Goal: Task Accomplishment & Management: Use online tool/utility

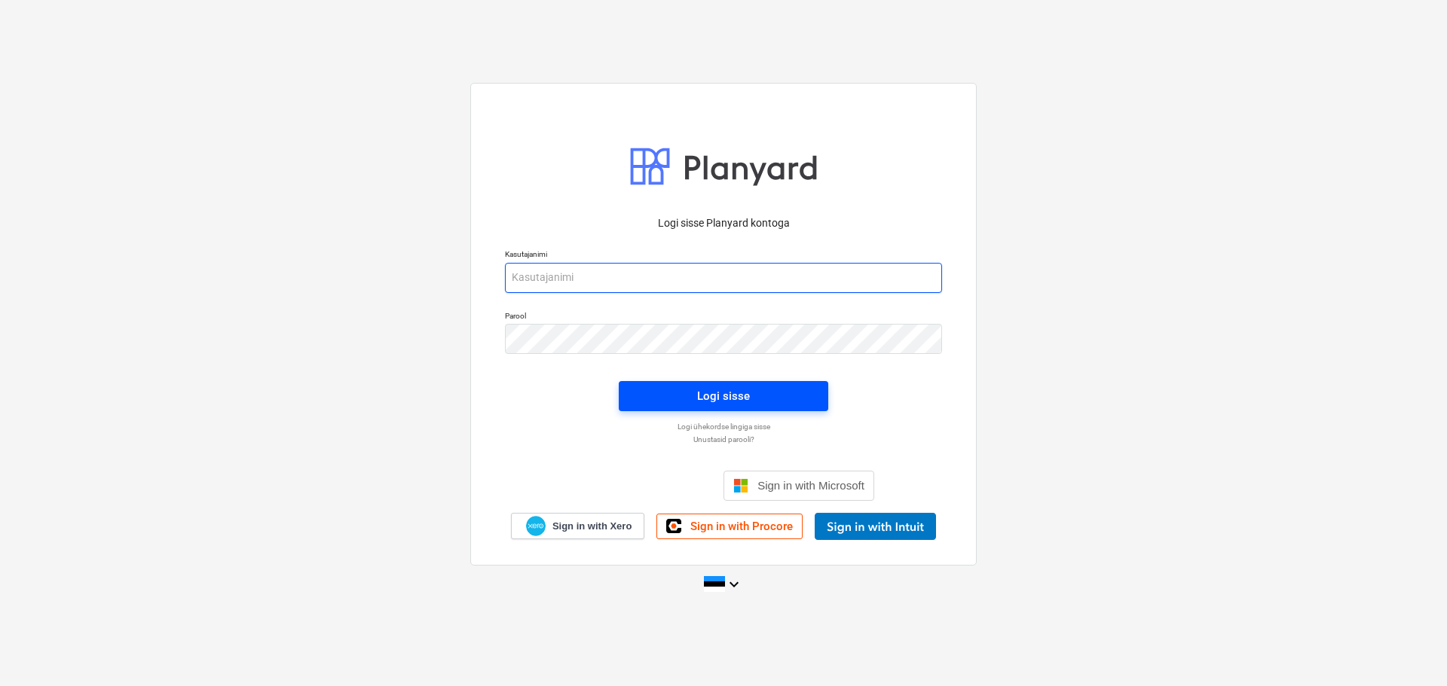
type input "[EMAIL_ADDRESS][DOMAIN_NAME]"
click at [705, 389] on div "Logi sisse" at bounding box center [723, 397] width 53 height 20
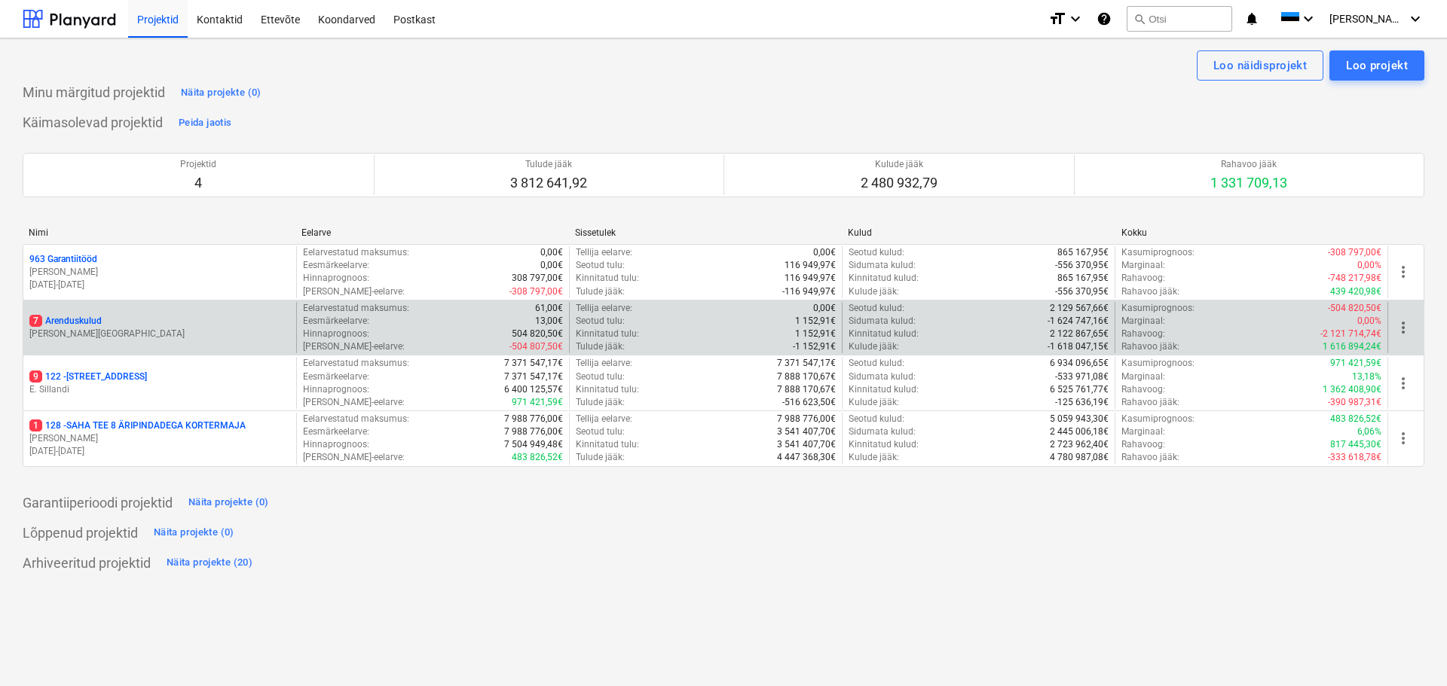
click at [96, 322] on p "7 Arenduskulud" at bounding box center [65, 321] width 72 height 13
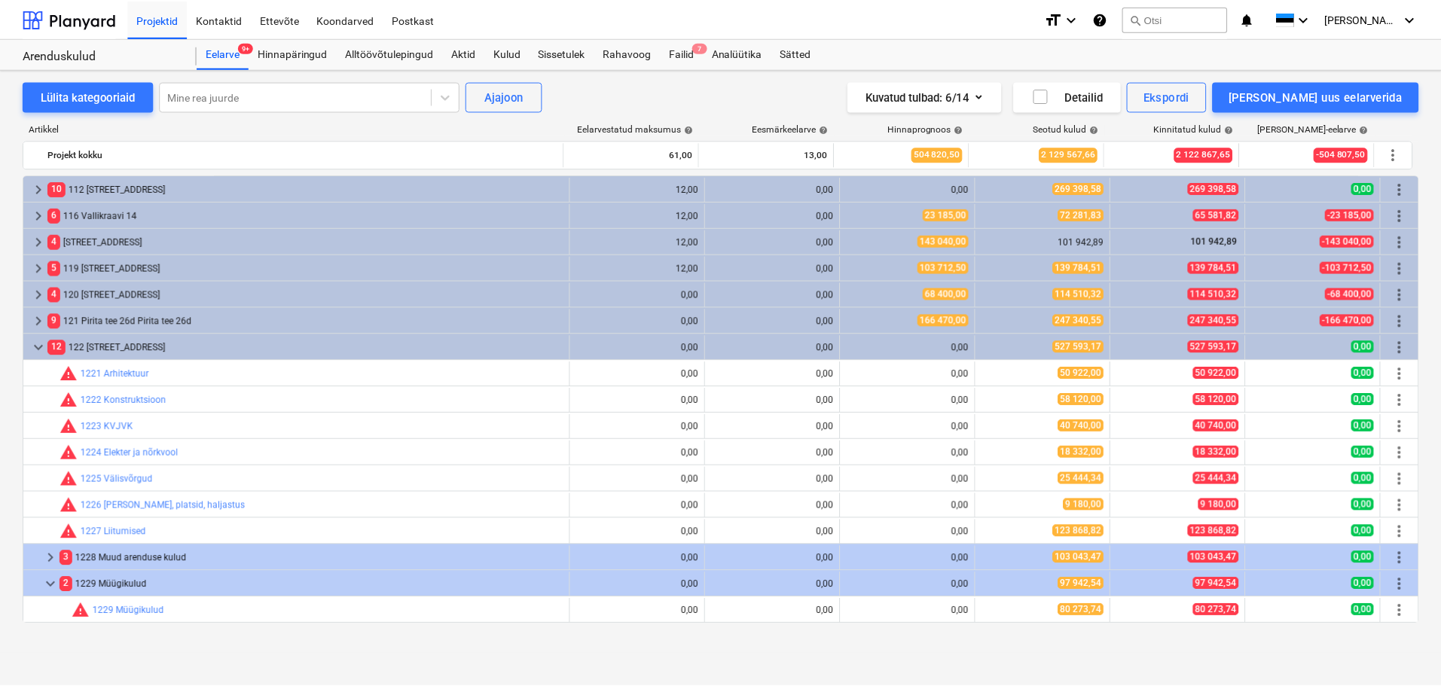
scroll to position [151, 0]
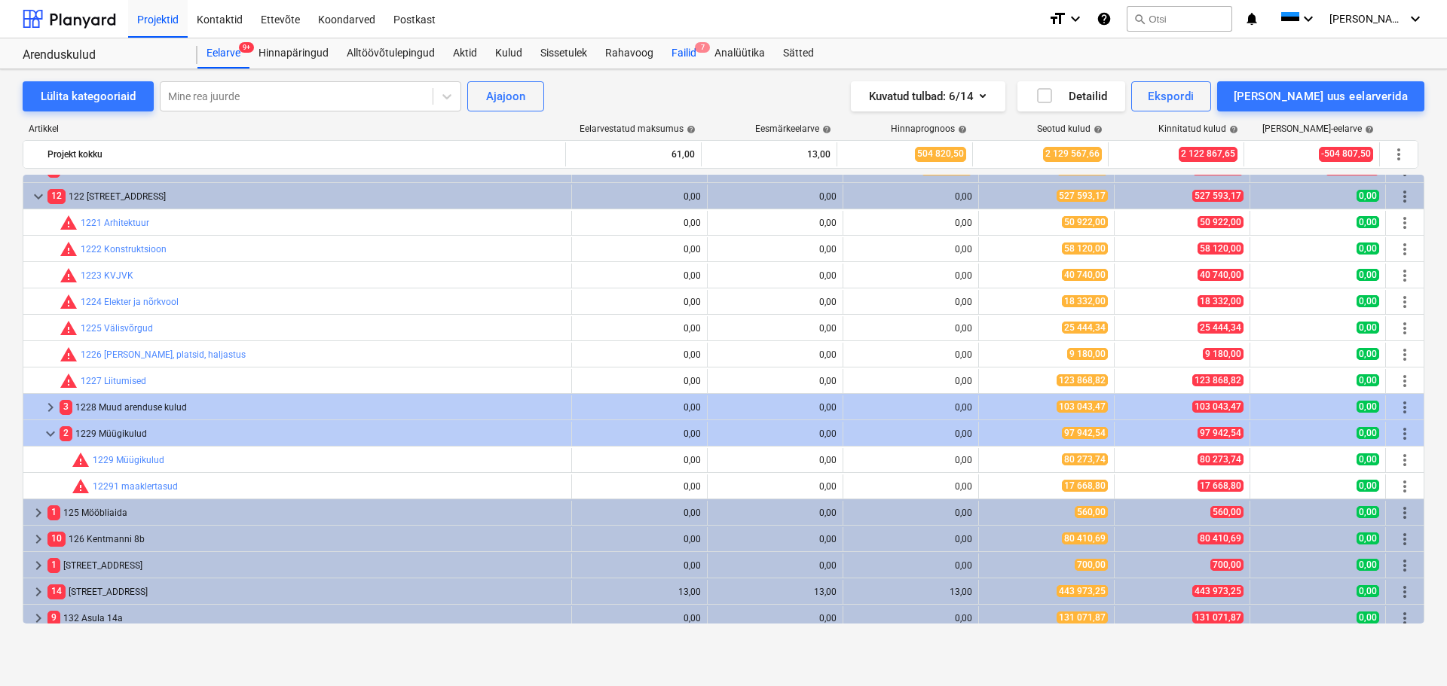
click at [684, 53] on div "Failid 7" at bounding box center [683, 53] width 43 height 30
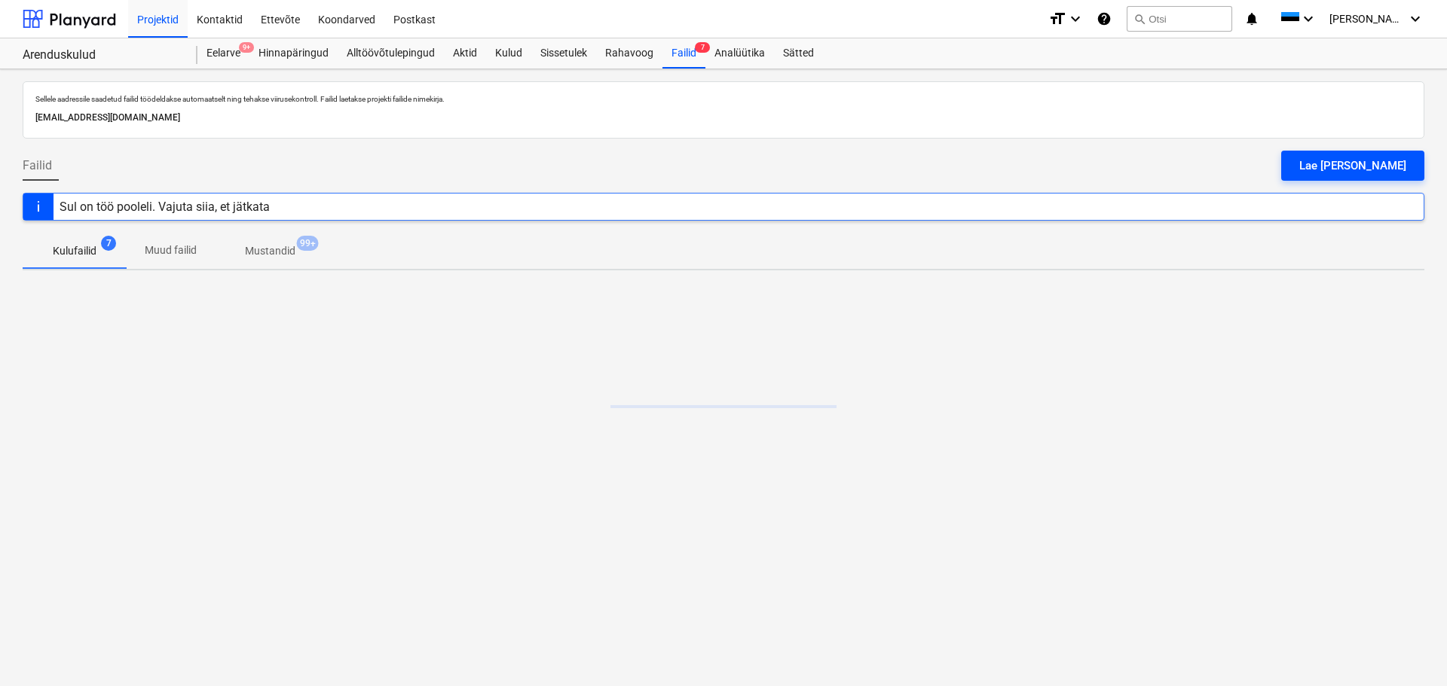
click at [1377, 167] on div "Lae [PERSON_NAME]" at bounding box center [1352, 166] width 107 height 20
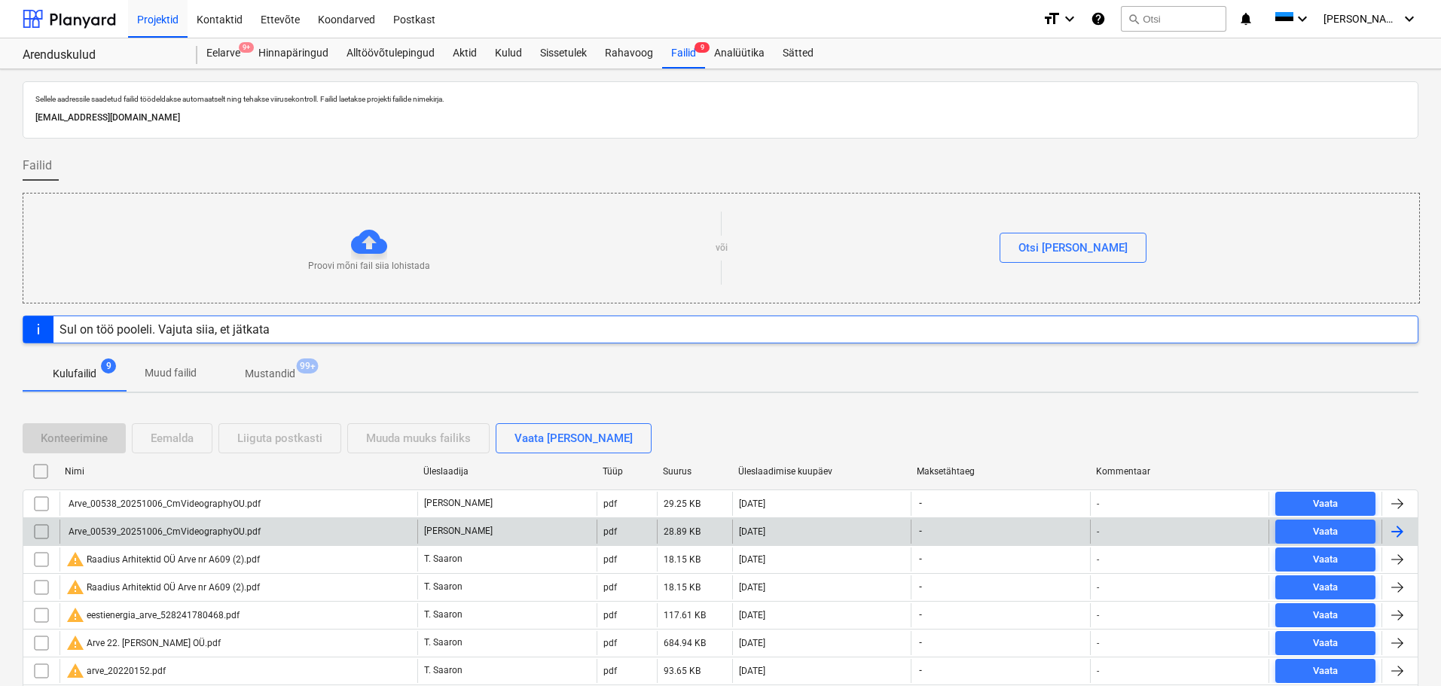
click at [164, 528] on div "Arve_00539_20251006_CmVideographyOU.pdf" at bounding box center [163, 532] width 194 height 11
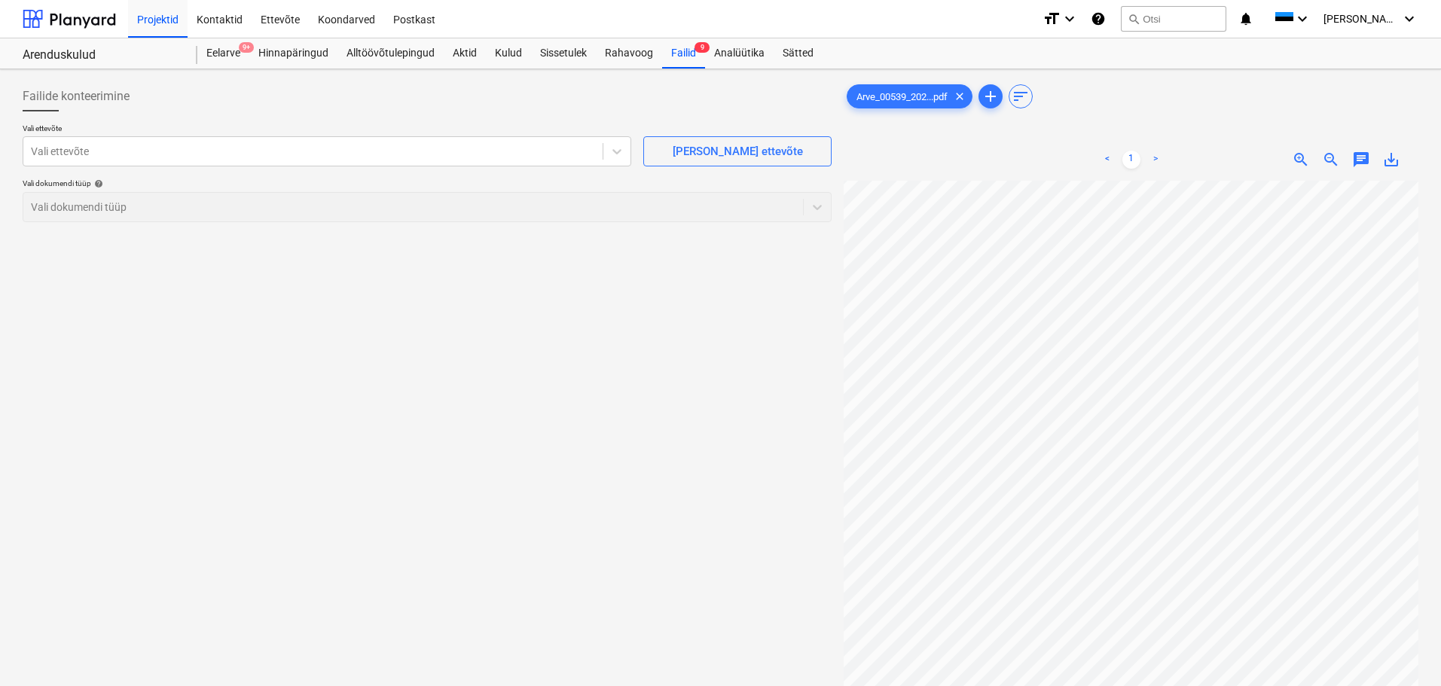
scroll to position [319, 90]
click at [1157, 152] on div "< 1 > zoom_in zoom_out chat 0 save_alt" at bounding box center [1131, 482] width 575 height 686
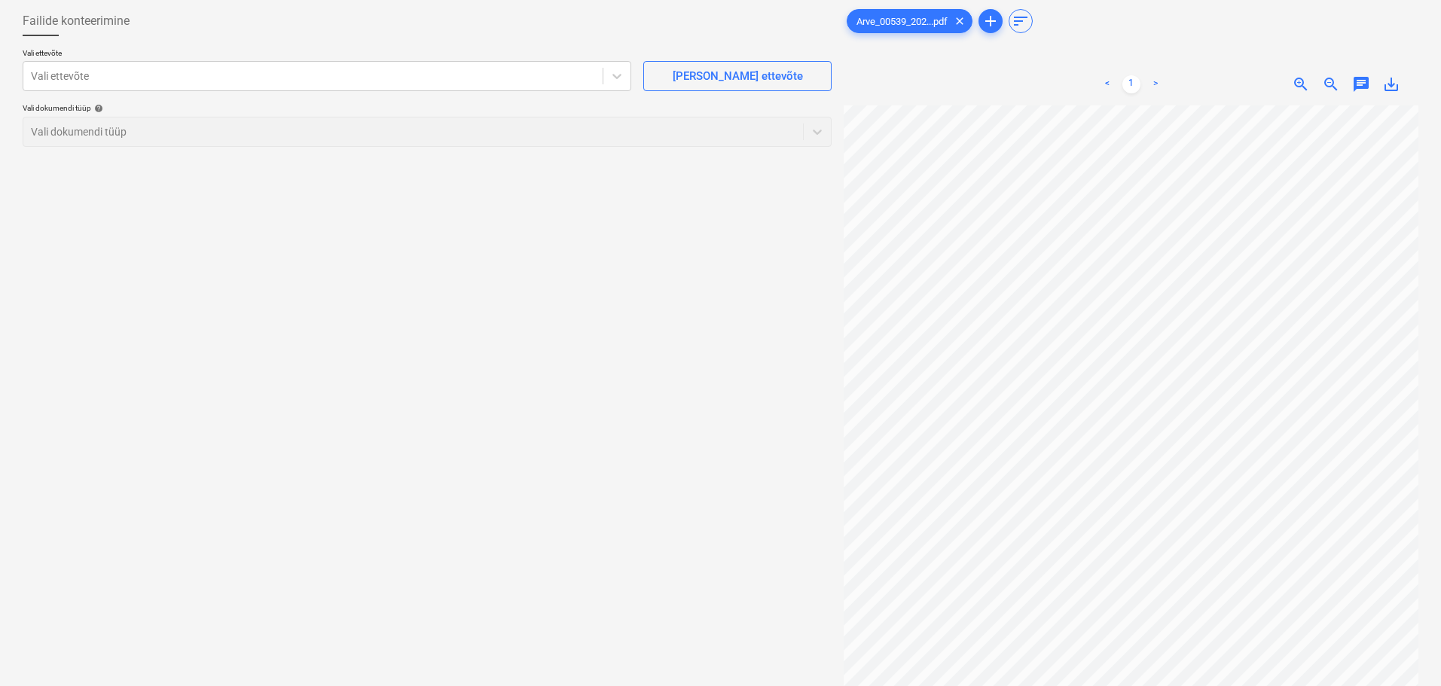
scroll to position [255, 0]
click at [300, 74] on div at bounding box center [313, 76] width 564 height 15
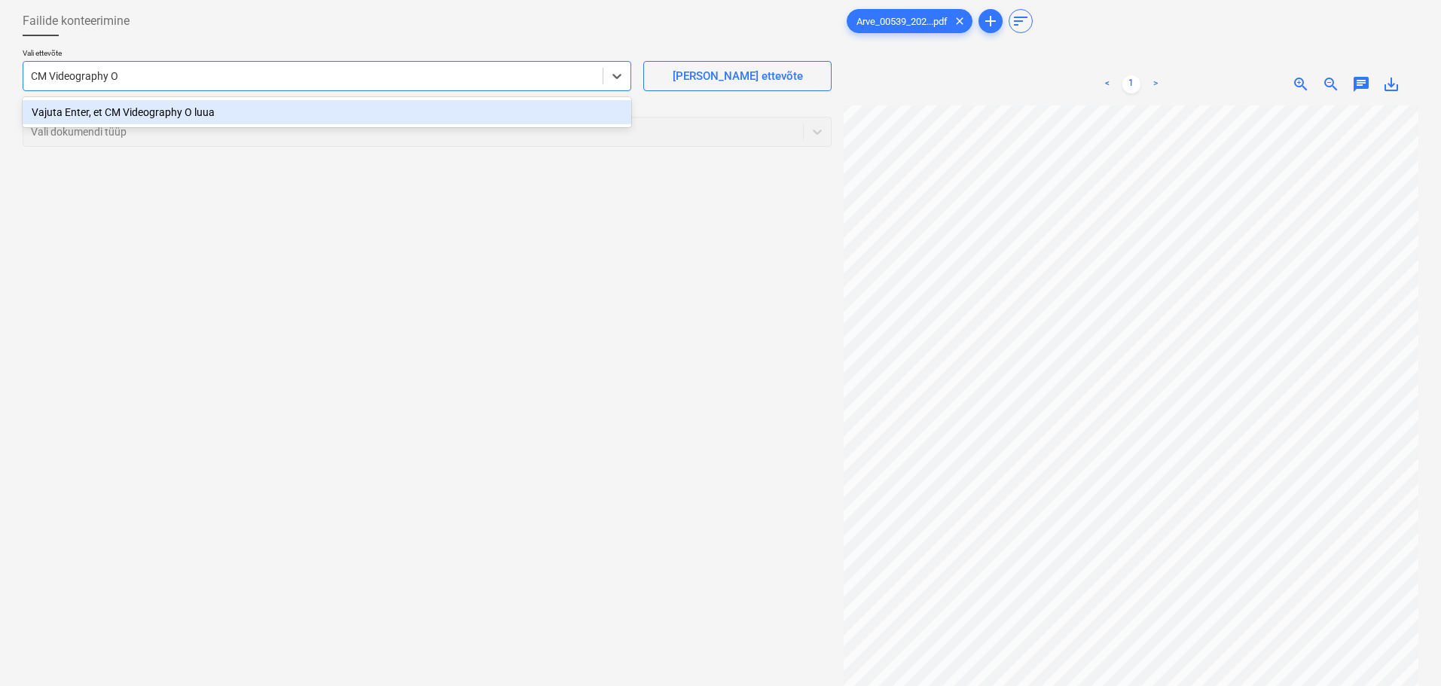
type input "CM Videography OÜ"
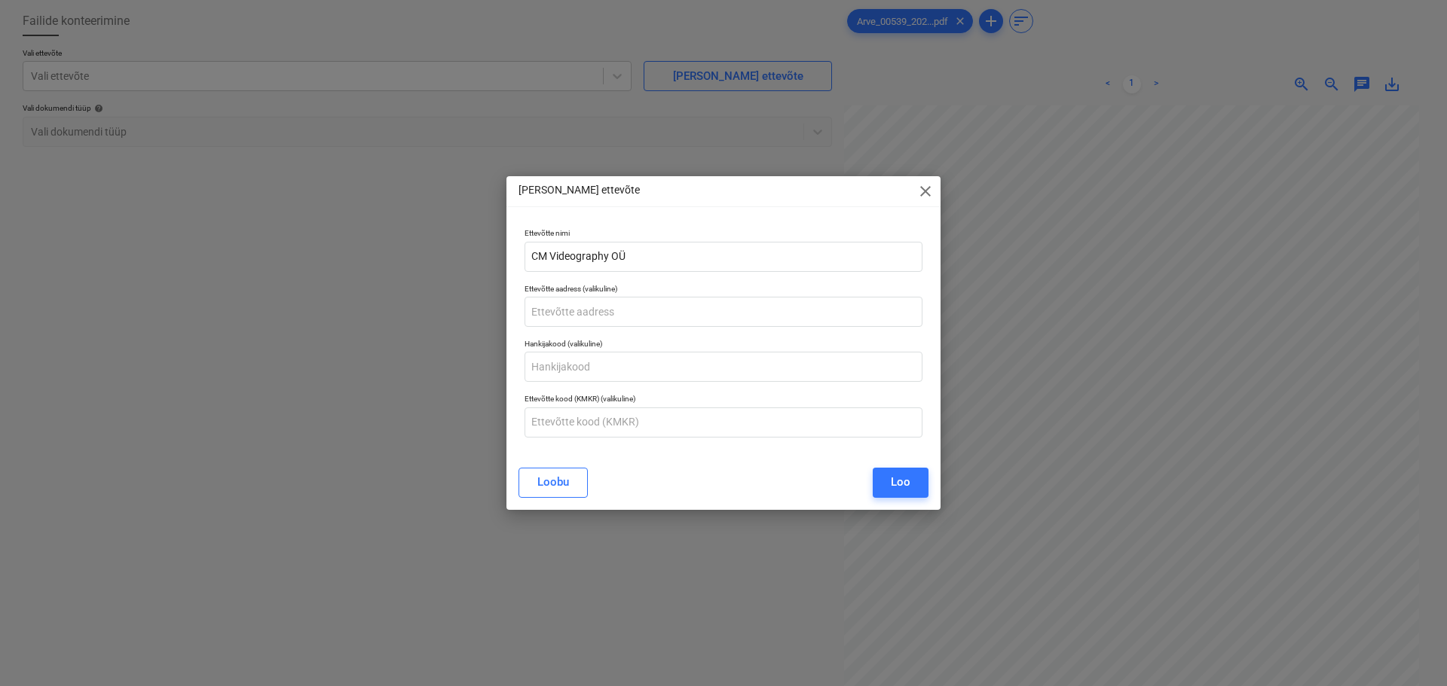
click at [909, 482] on div "Loo" at bounding box center [901, 482] width 20 height 20
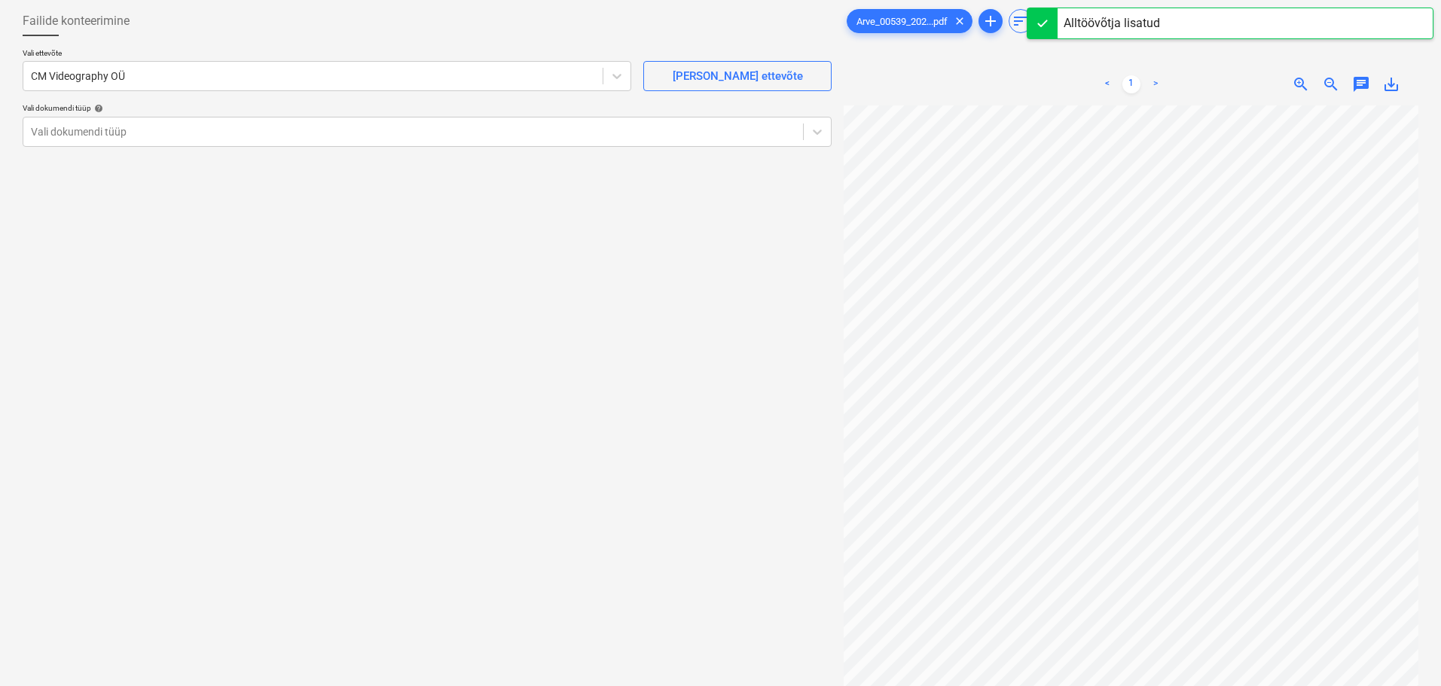
scroll to position [31, 59]
click at [249, 135] on div at bounding box center [413, 131] width 765 height 15
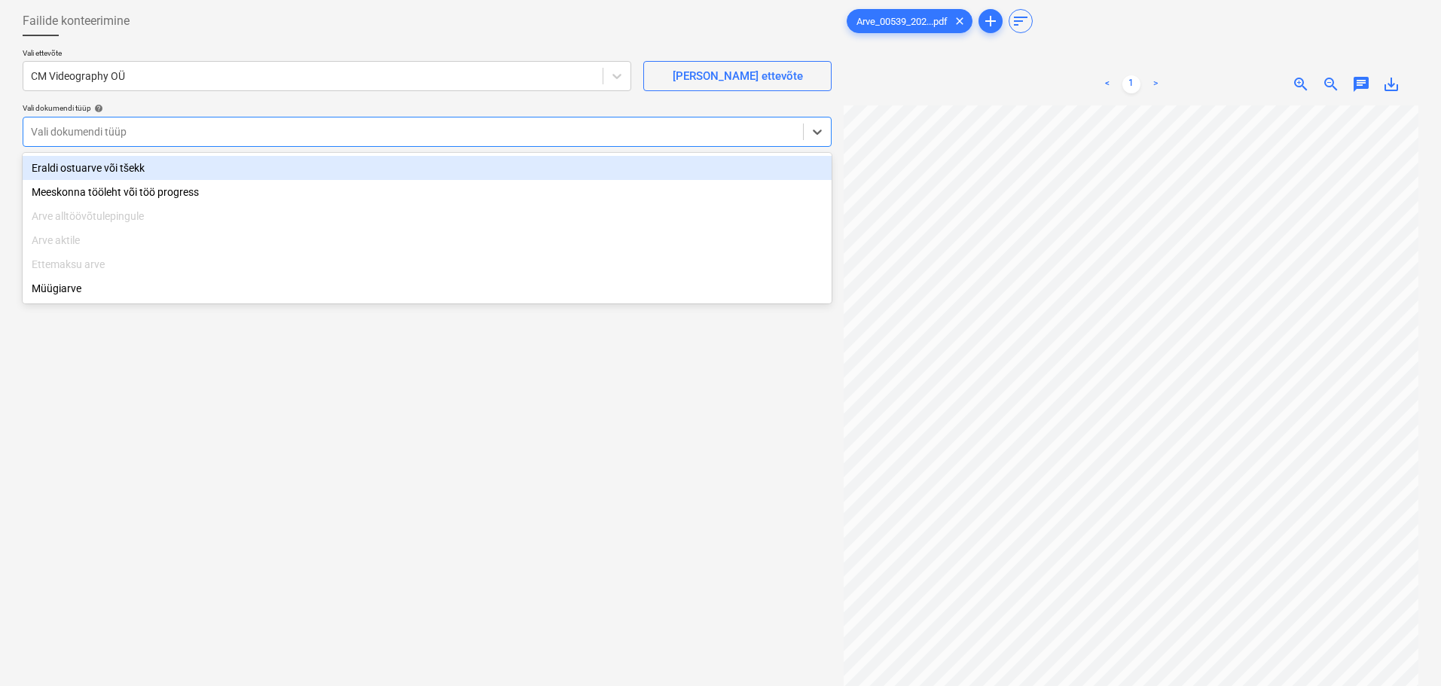
click at [223, 168] on div "Eraldi ostuarve või tšekk" at bounding box center [427, 168] width 809 height 24
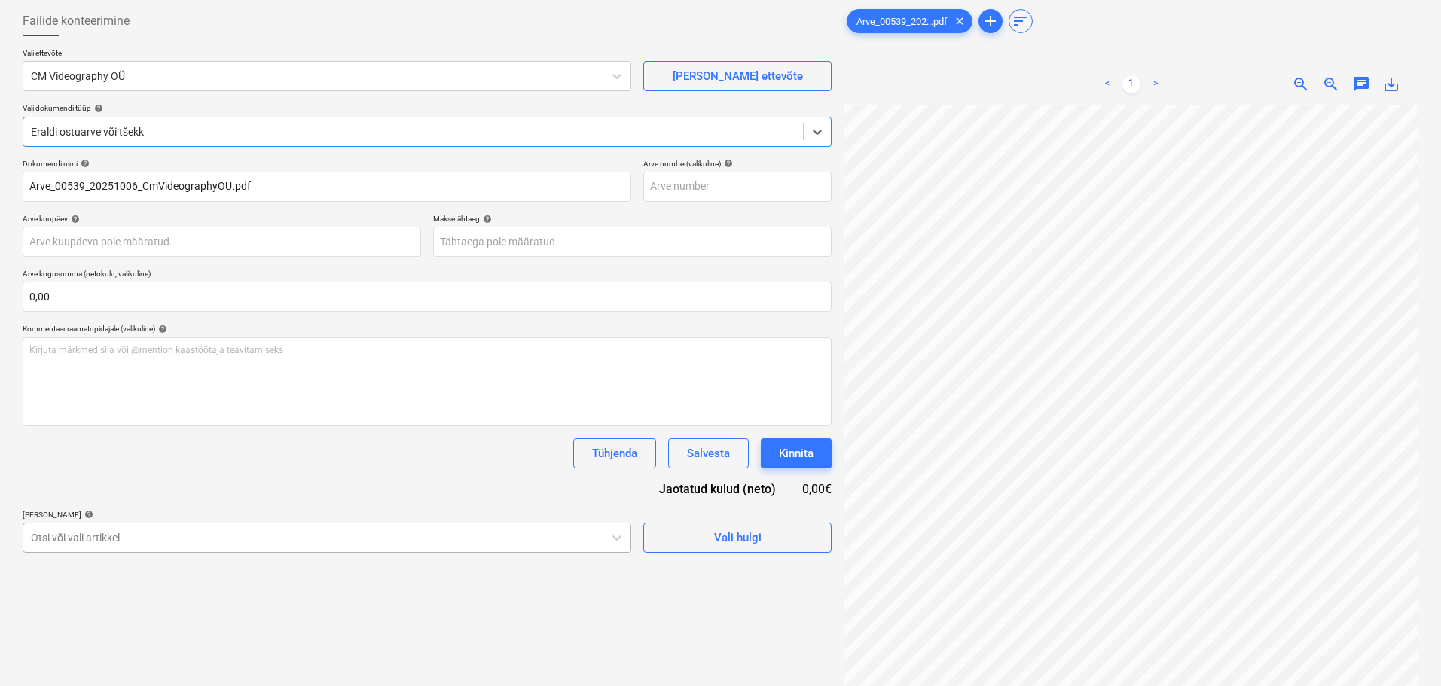
click at [165, 537] on body "Projektid Kontaktid Ettevõte Koondarved Postkast format_size keyboard_arrow_dow…" at bounding box center [720, 268] width 1441 height 686
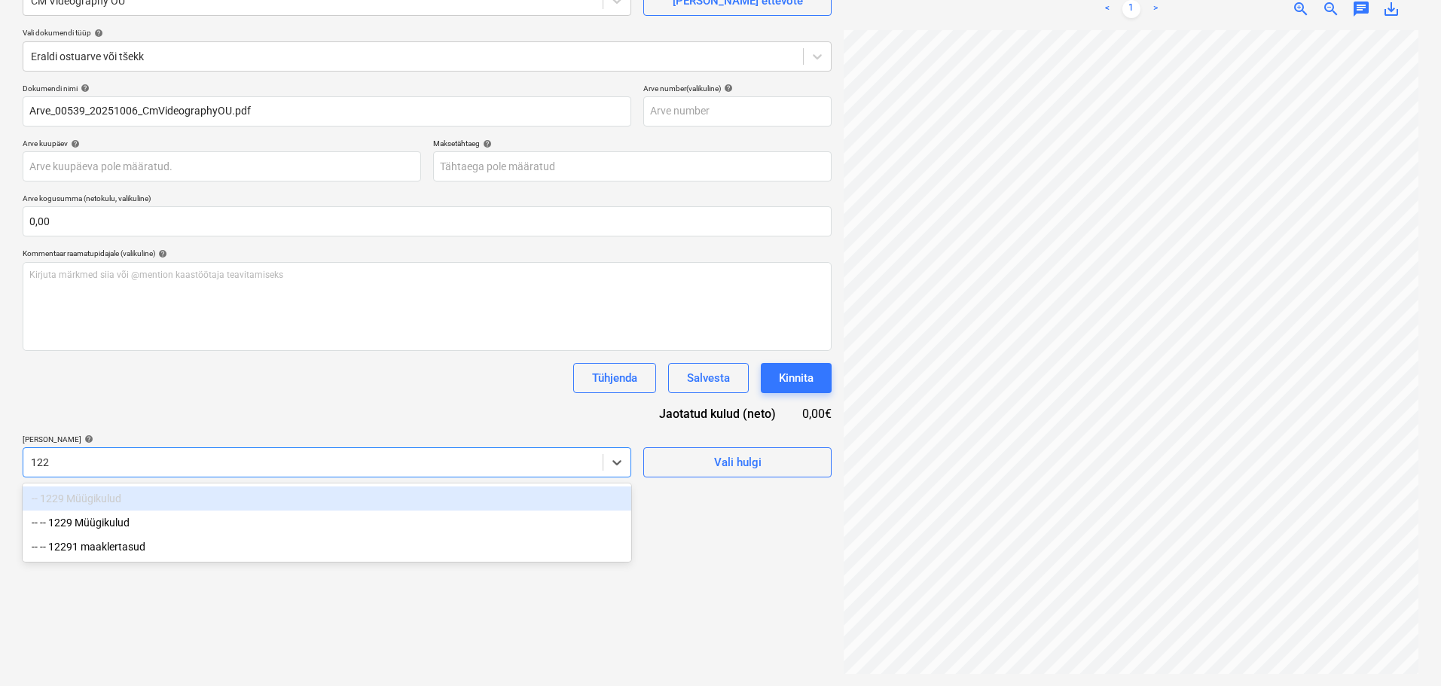
type input "1229"
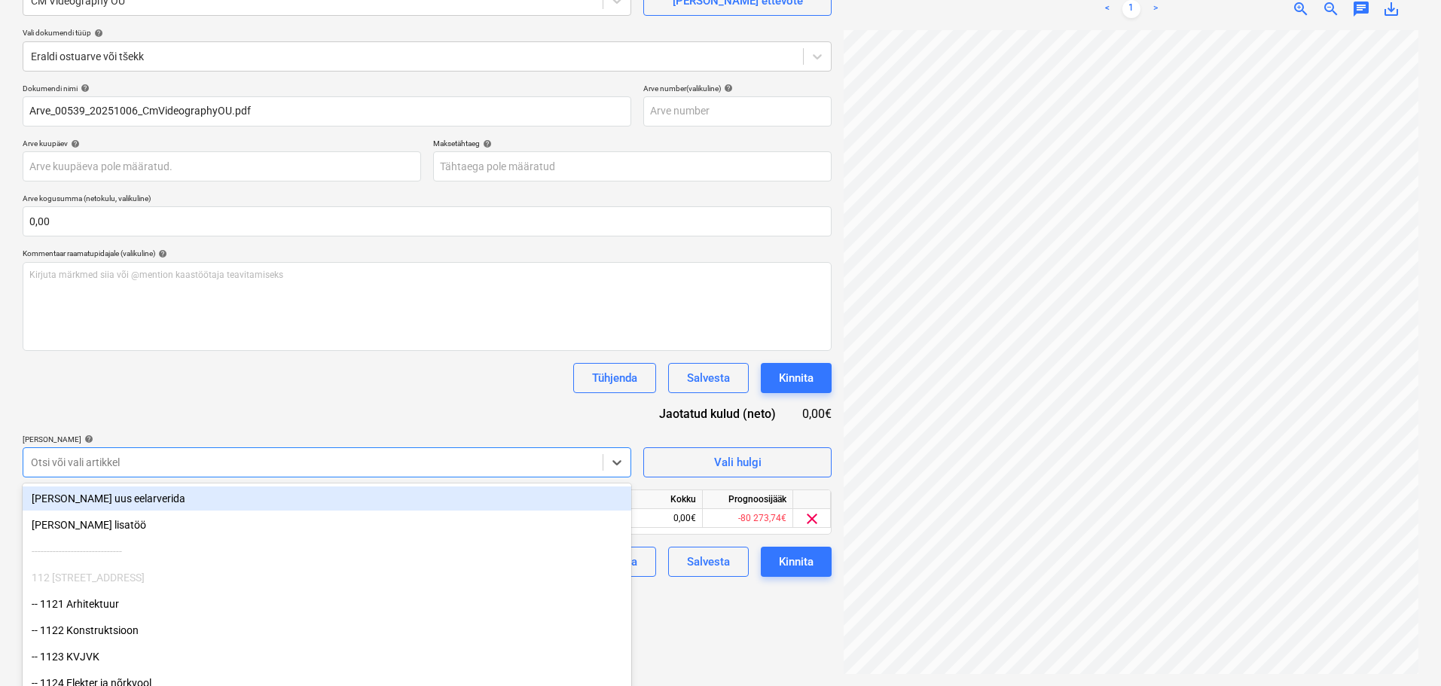
click at [402, 428] on div "Dokumendi nimi help Arve_00539_20251006_CmVideographyOU.pdf Arve number (valiku…" at bounding box center [427, 331] width 809 height 494
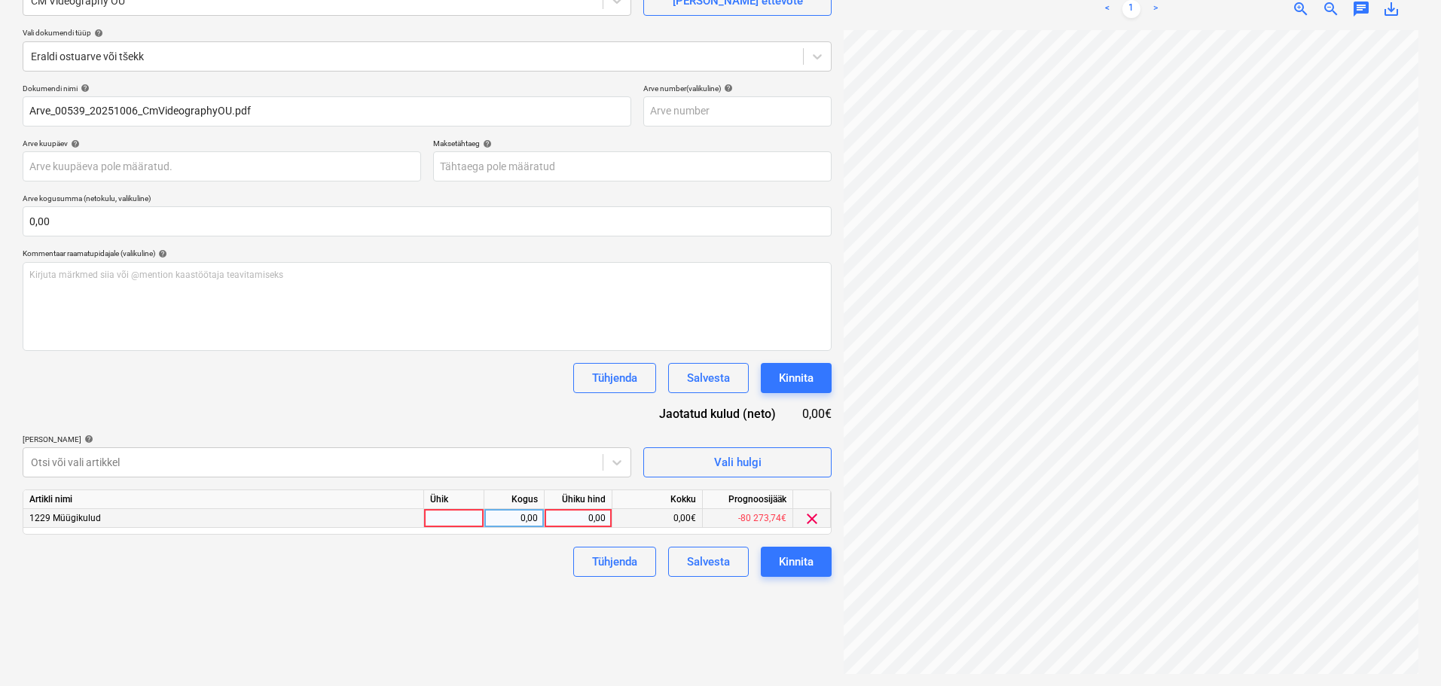
click at [457, 521] on div at bounding box center [454, 518] width 60 height 19
type input "tk"
type input "900"
click at [407, 568] on div "Tühjenda Salvesta Kinnita" at bounding box center [427, 562] width 809 height 30
click at [805, 568] on div "Kinnita" at bounding box center [796, 562] width 35 height 20
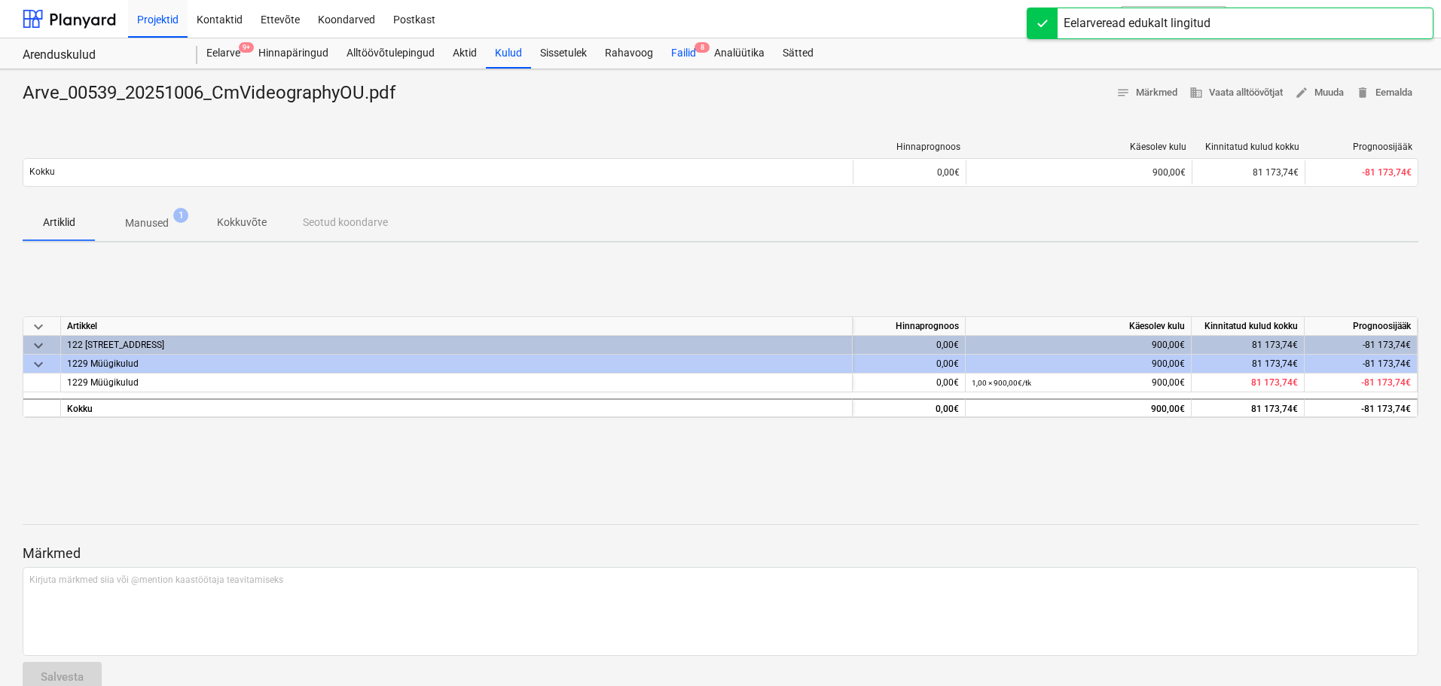
click at [680, 60] on div "Failid 8" at bounding box center [683, 53] width 43 height 30
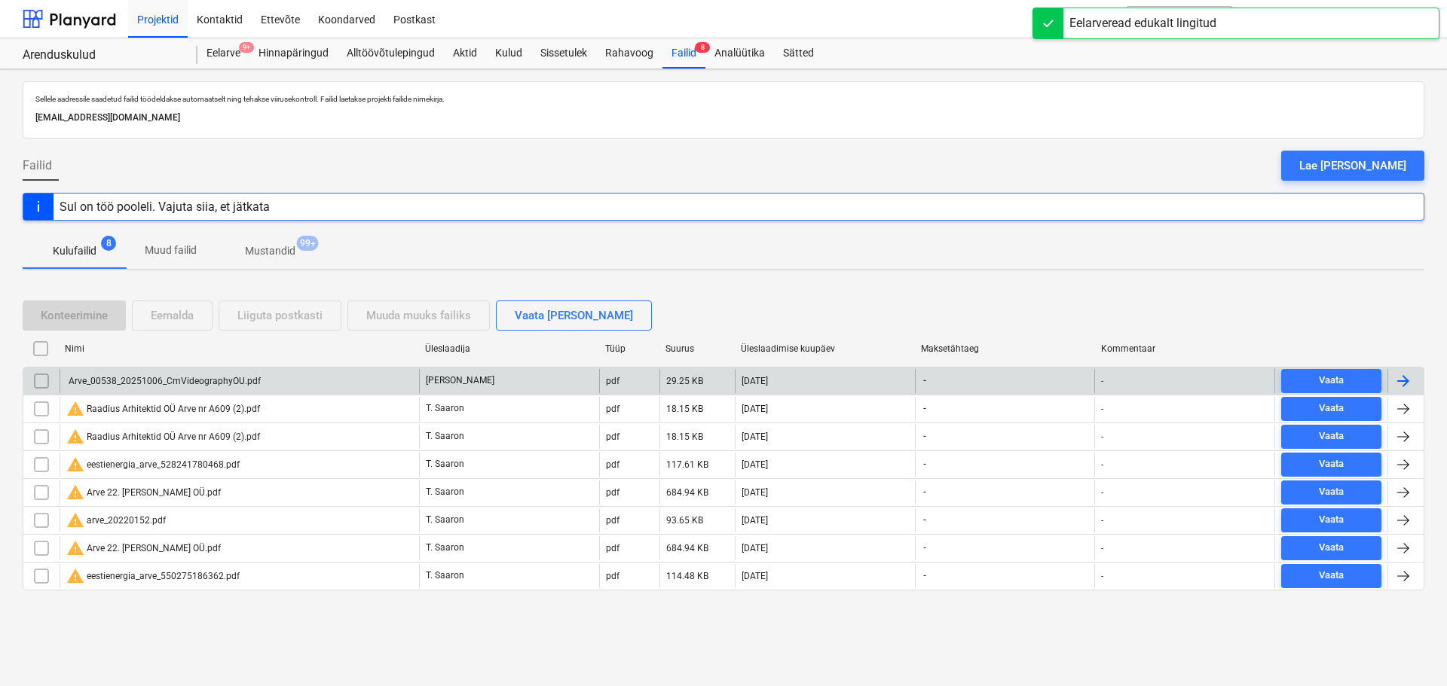
click at [225, 390] on div "Arve_00538_20251006_CmVideographyOU.pdf" at bounding box center [239, 381] width 359 height 24
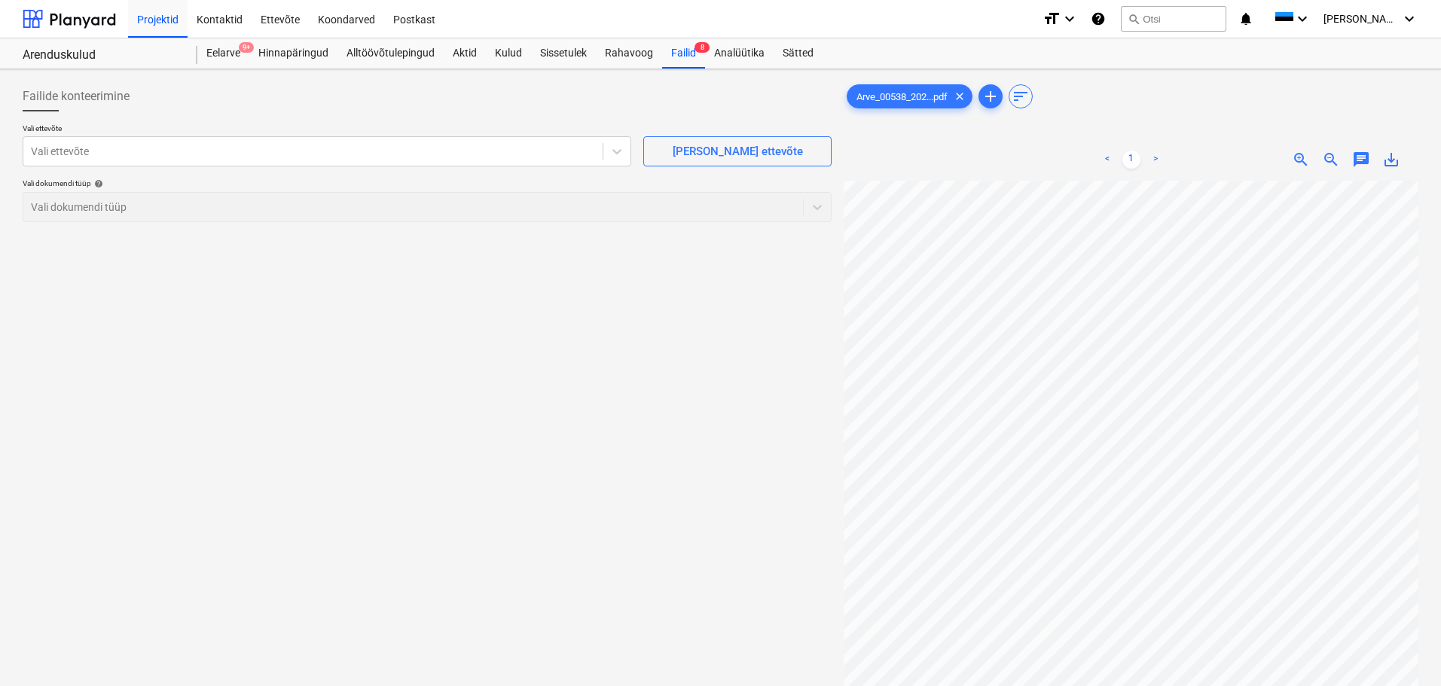
scroll to position [51, 8]
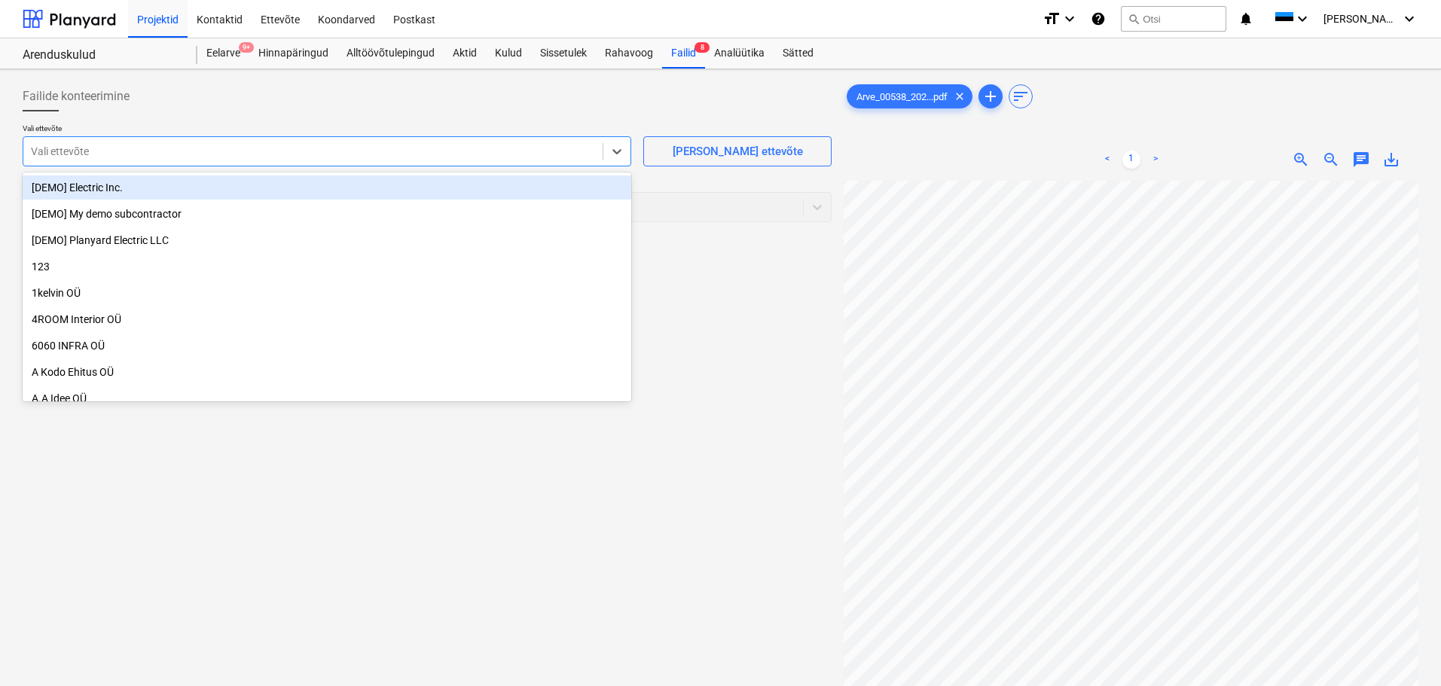
click at [351, 147] on div at bounding box center [313, 151] width 564 height 15
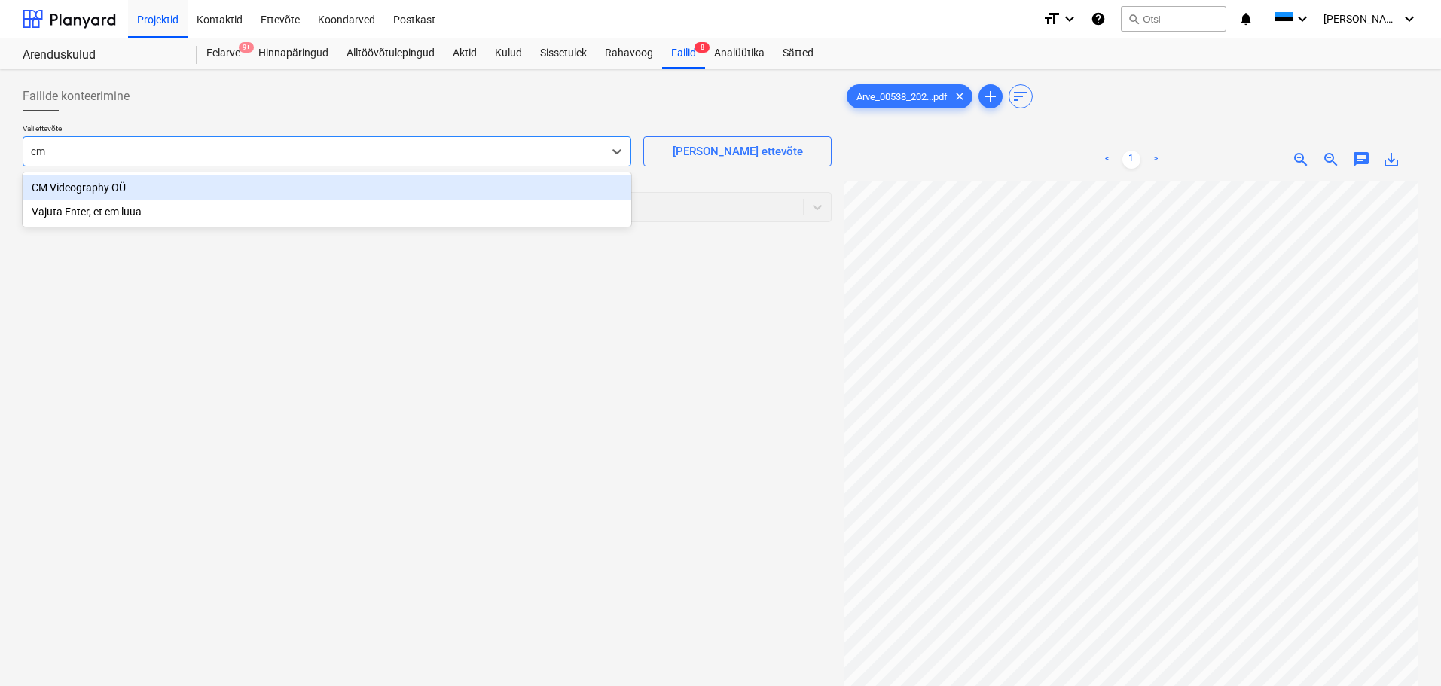
type input "cm"
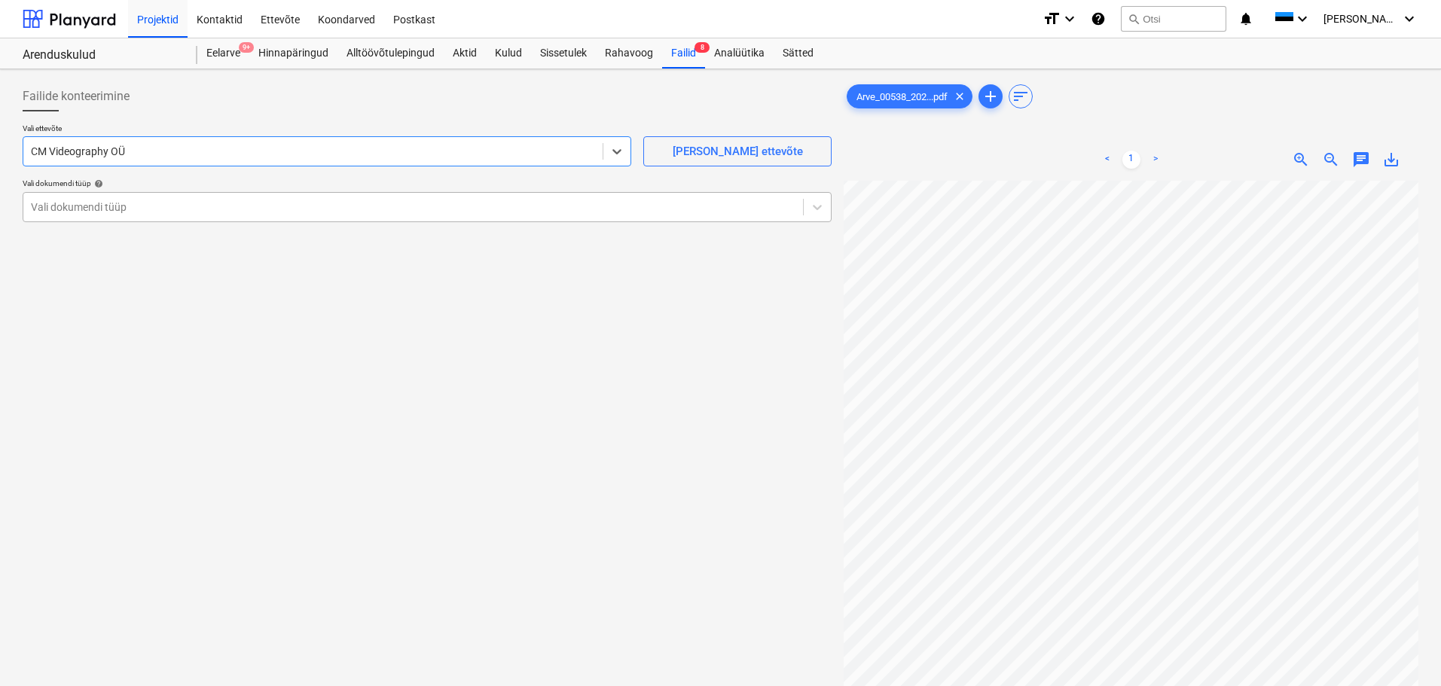
drag, startPoint x: 190, startPoint y: 197, endPoint x: 183, endPoint y: 211, distance: 15.2
click at [188, 200] on div "Vali dokumendi tüüp" at bounding box center [413, 207] width 780 height 21
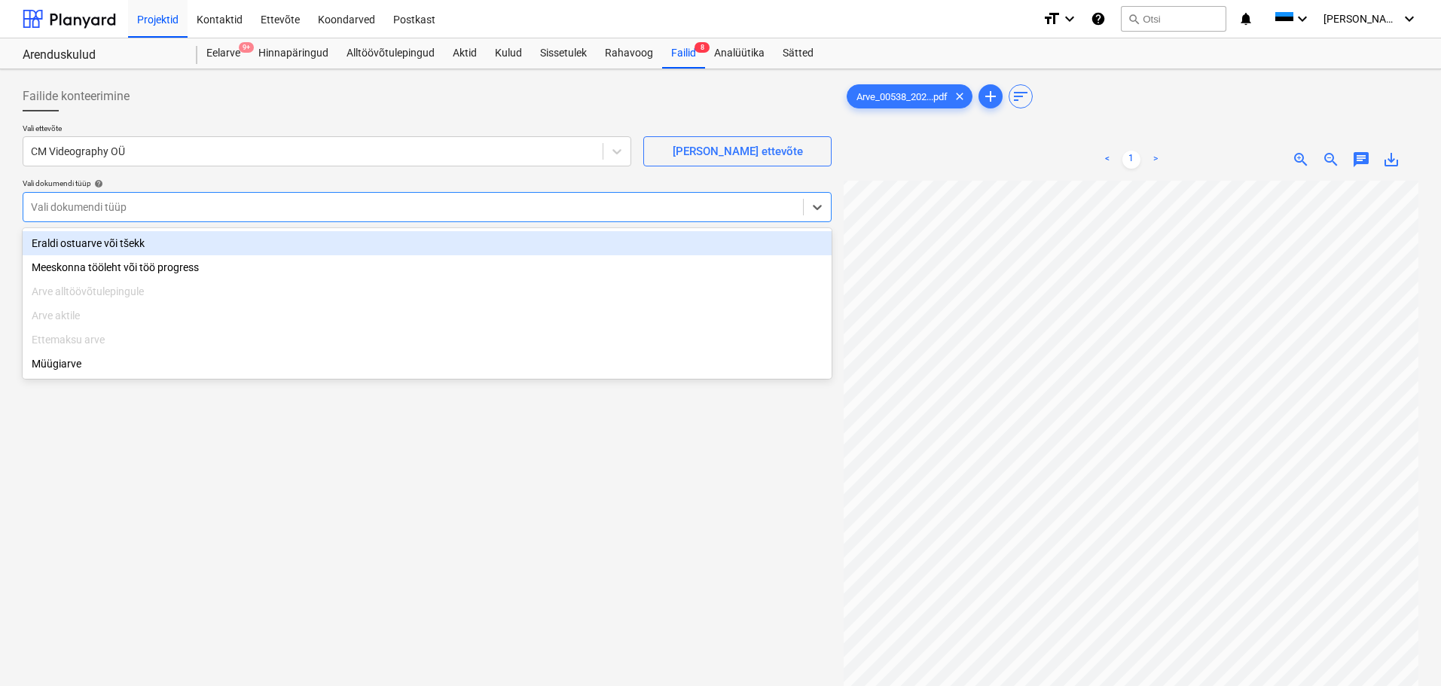
click at [147, 246] on div "Eraldi ostuarve või tšekk" at bounding box center [427, 243] width 809 height 24
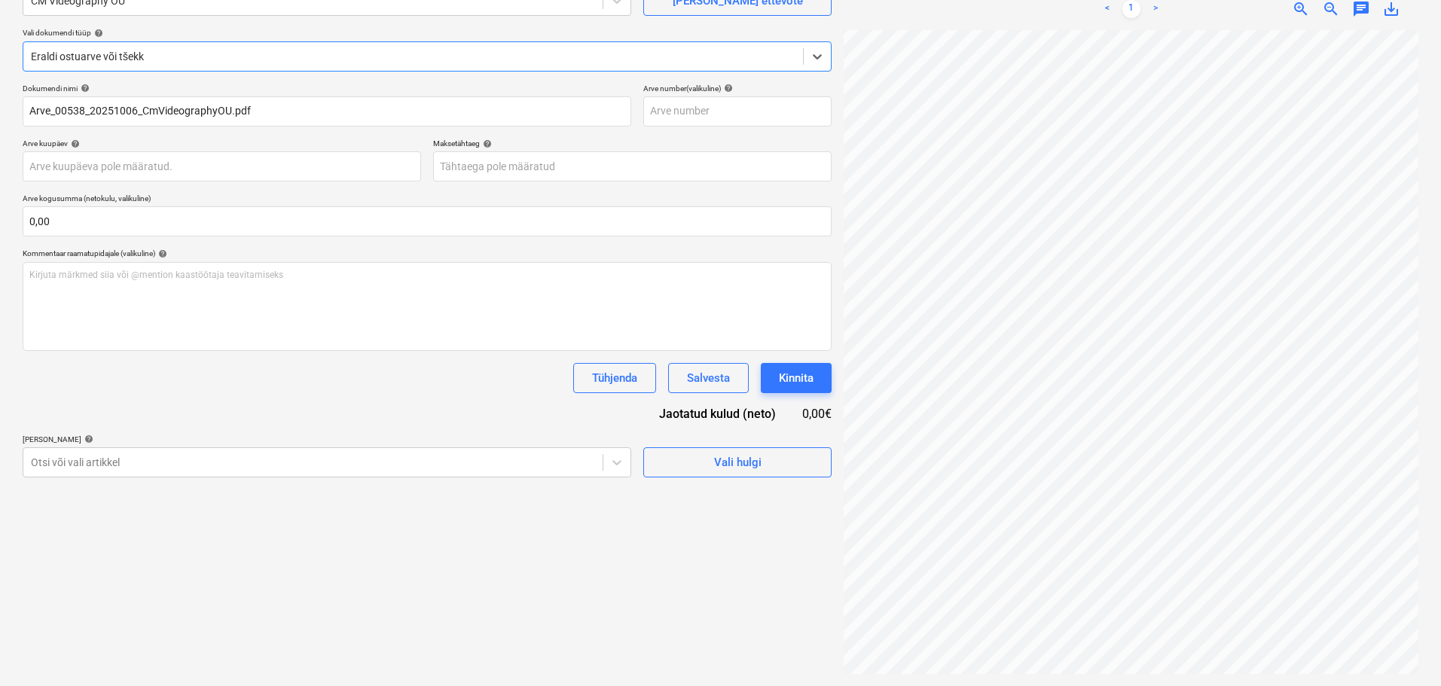
click at [331, 481] on div "Failide konteerimine Vali ettevõte CM Videography OÜ [PERSON_NAME] uus ettevõte…" at bounding box center [427, 303] width 821 height 756
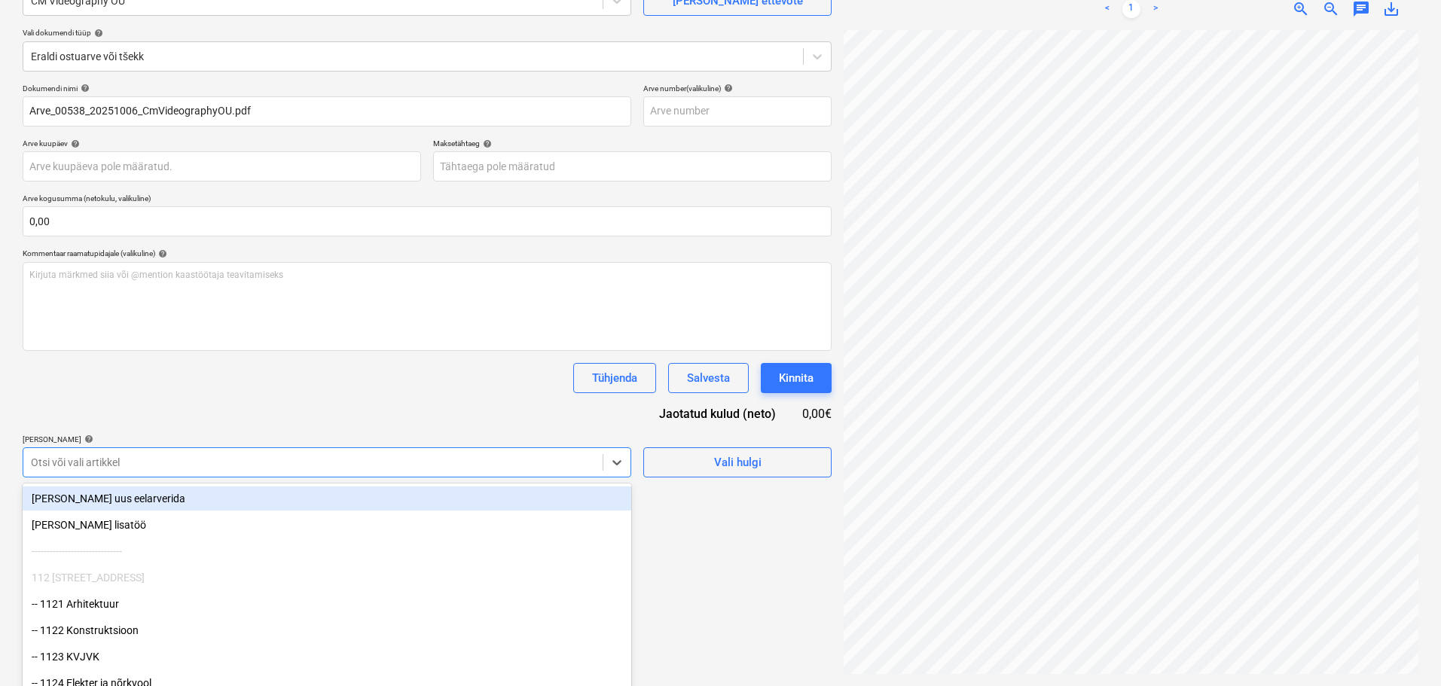
scroll to position [177, 0]
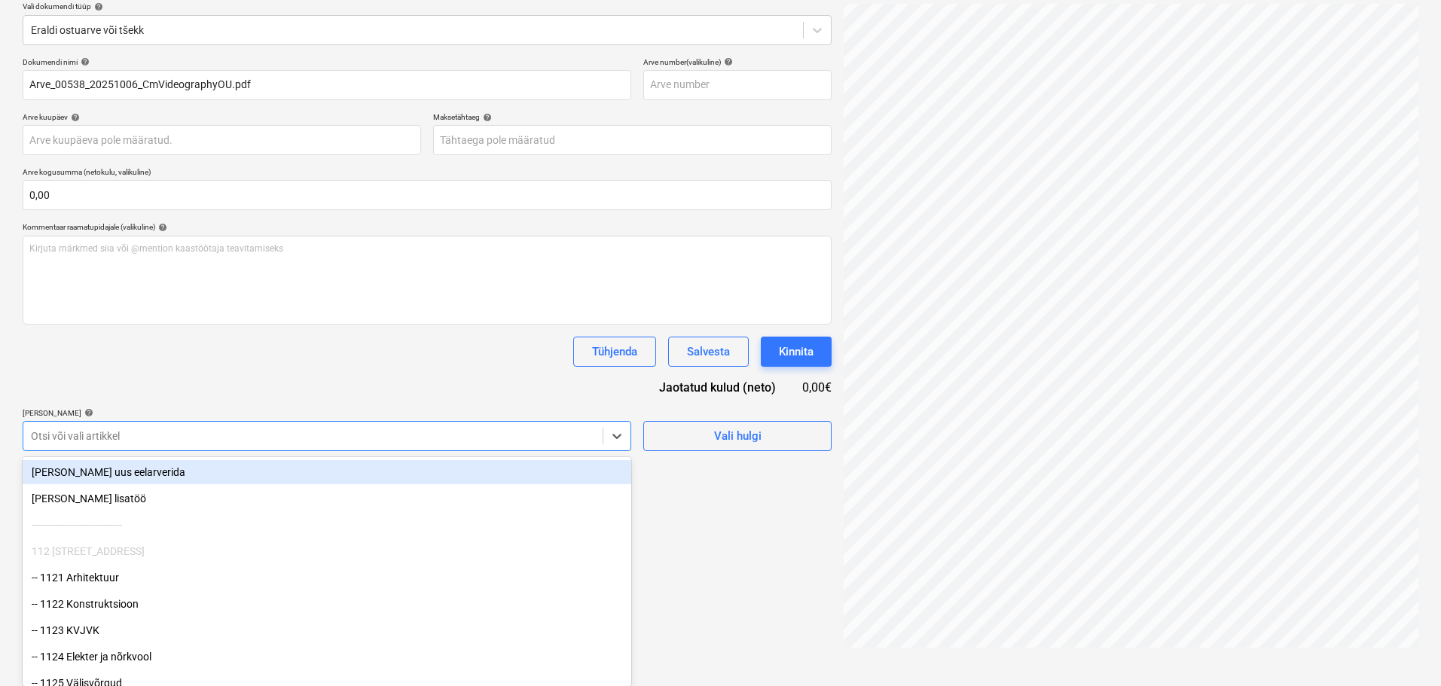
click at [332, 463] on body "Projektid Kontaktid Ettevõte Koondarved Postkast format_size keyboard_arrow_dow…" at bounding box center [720, 166] width 1441 height 686
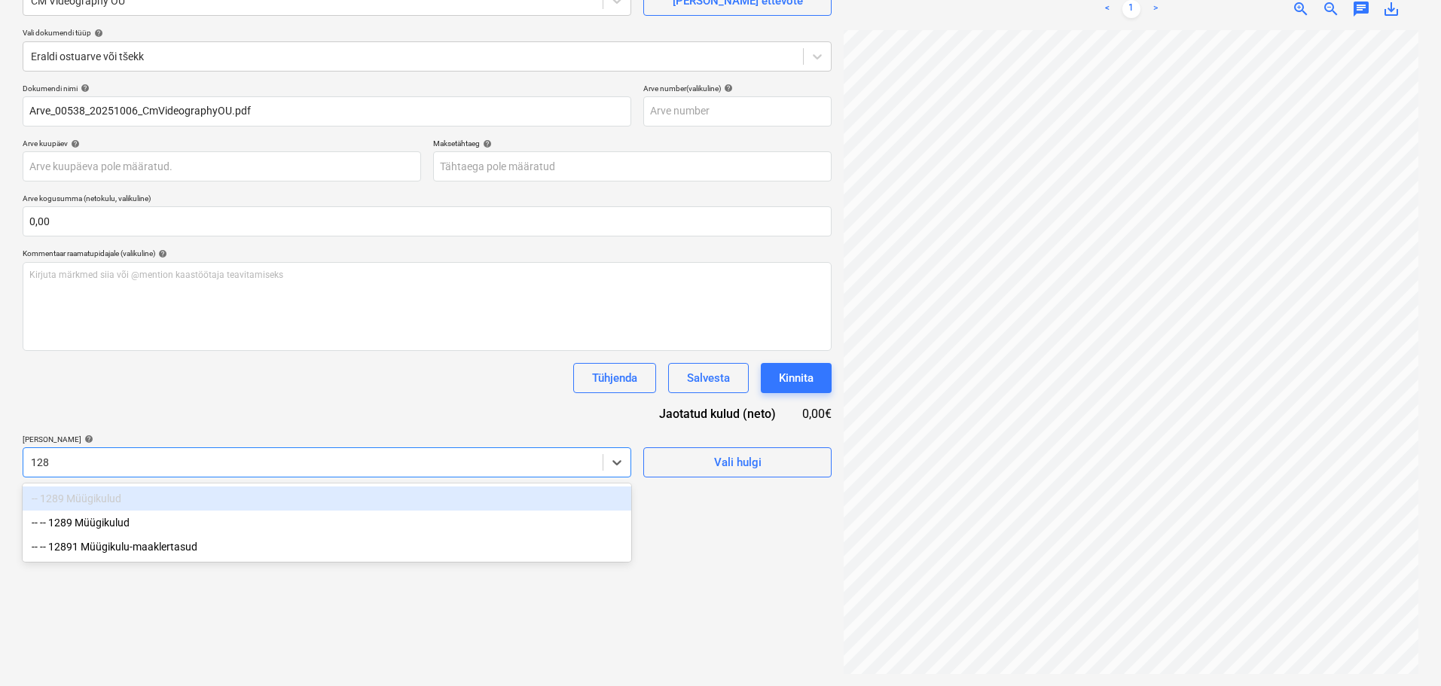
type input "1289"
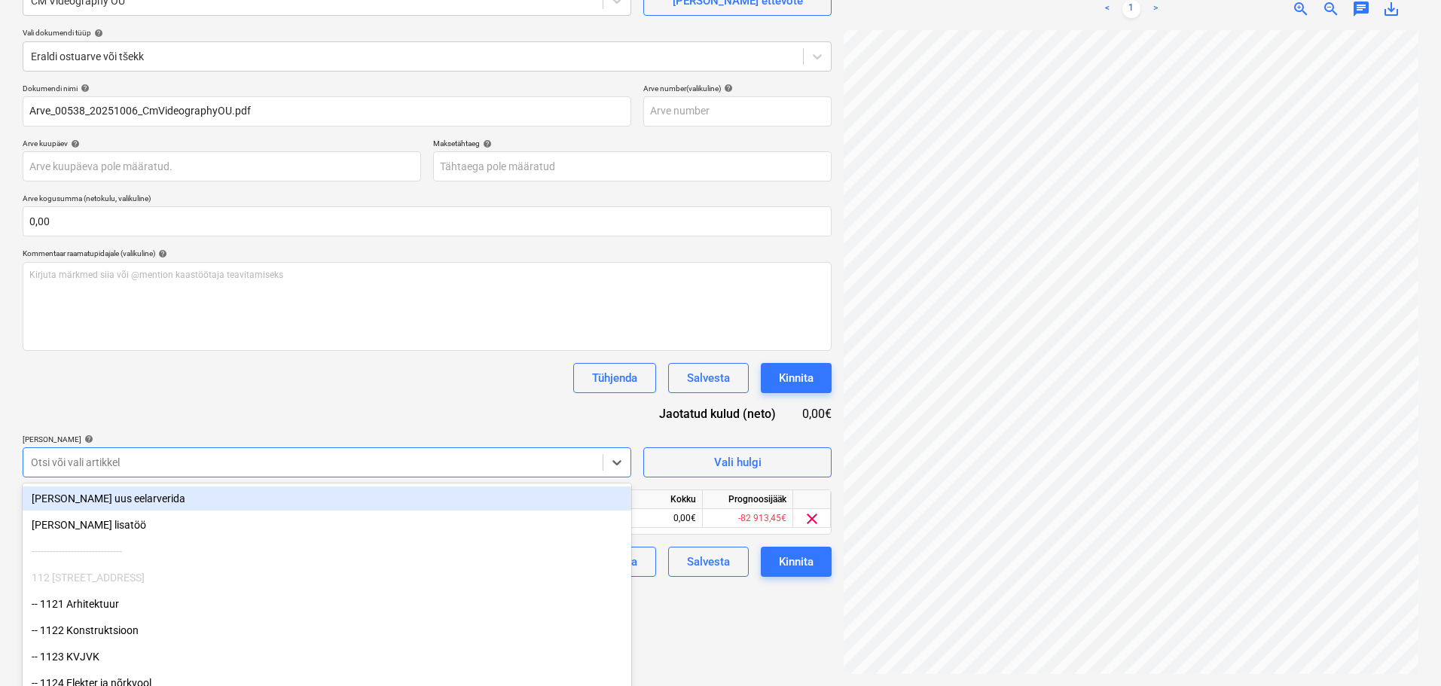
click at [313, 383] on div "Tühjenda Salvesta Kinnita" at bounding box center [427, 378] width 809 height 30
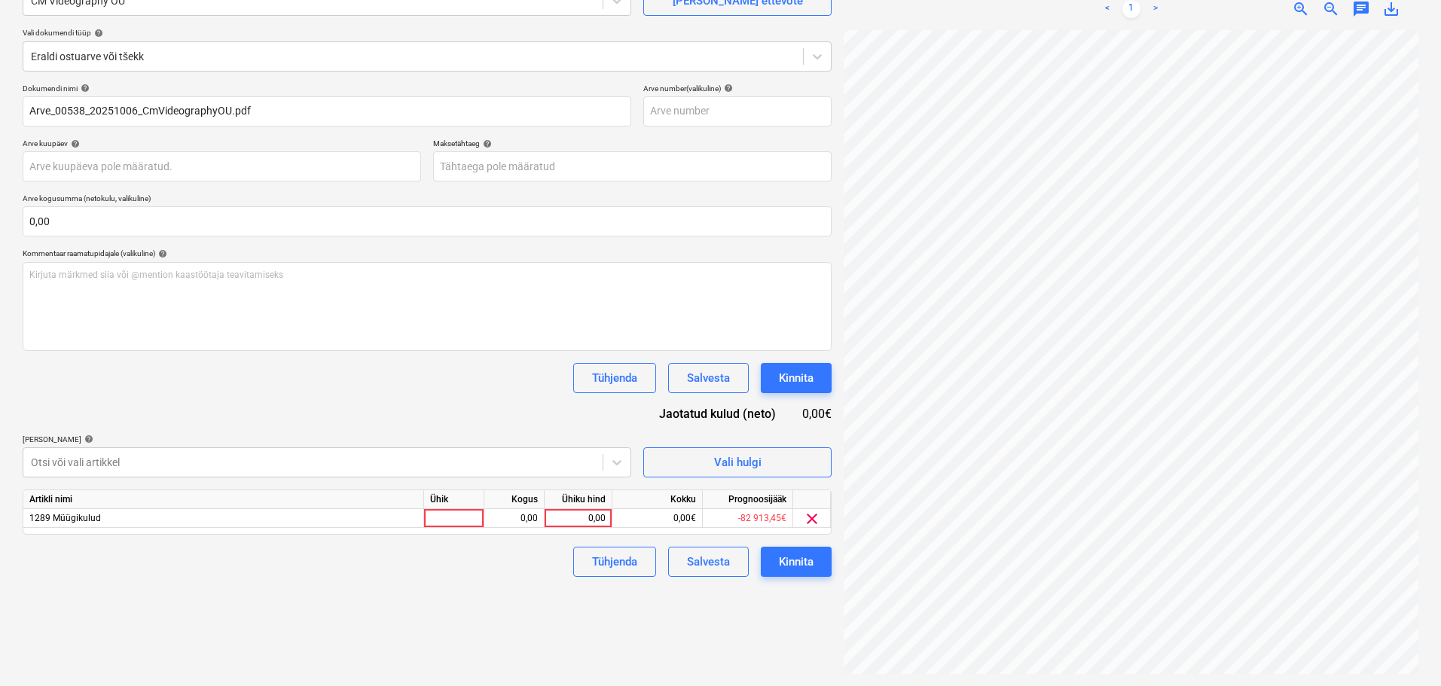
click at [435, 509] on div "Ühik" at bounding box center [454, 499] width 60 height 19
click at [469, 521] on div at bounding box center [454, 518] width 60 height 19
type input "tk"
type input "550"
drag, startPoint x: 420, startPoint y: 603, endPoint x: 430, endPoint y: 599, distance: 11.2
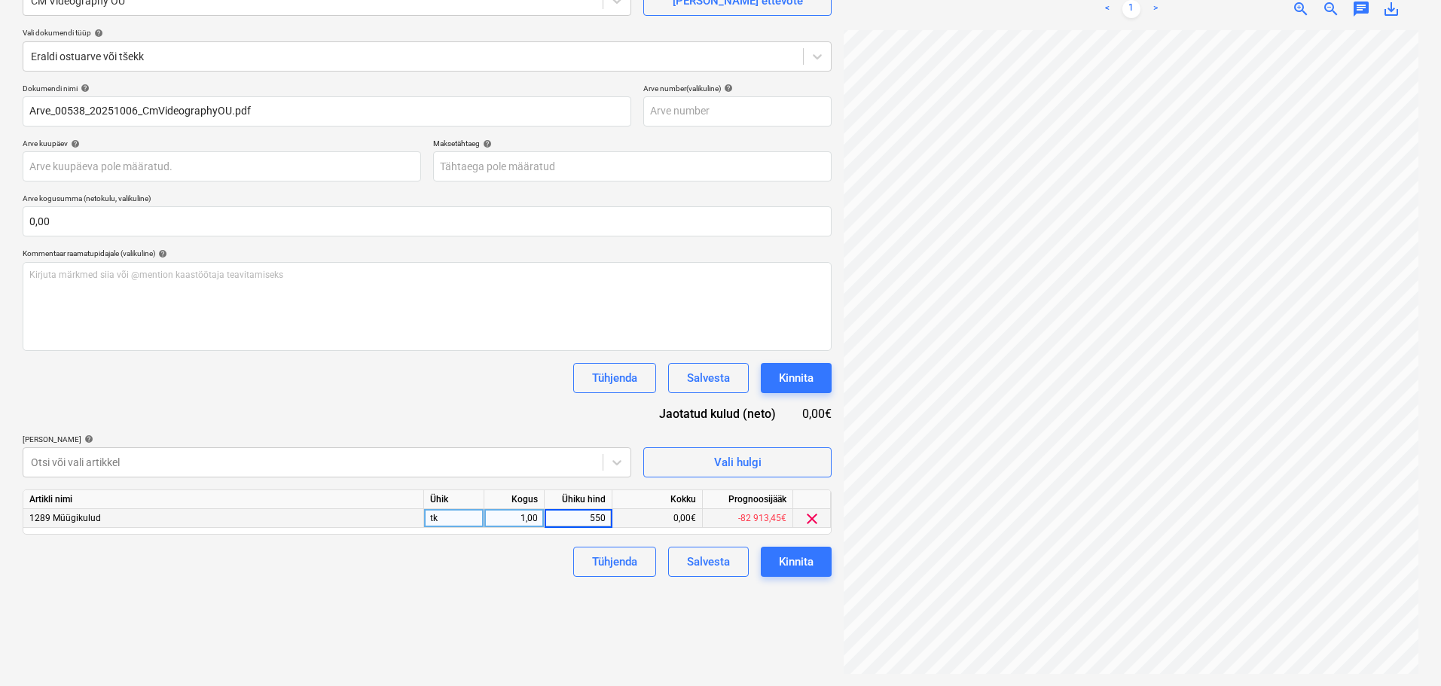
click at [420, 602] on div "Failide konteerimine Vali ettevõte CM Videography OÜ [PERSON_NAME] uus ettevõte…" at bounding box center [427, 303] width 821 height 756
click at [823, 561] on button "Kinnita" at bounding box center [796, 562] width 71 height 30
